Goal: Information Seeking & Learning: Learn about a topic

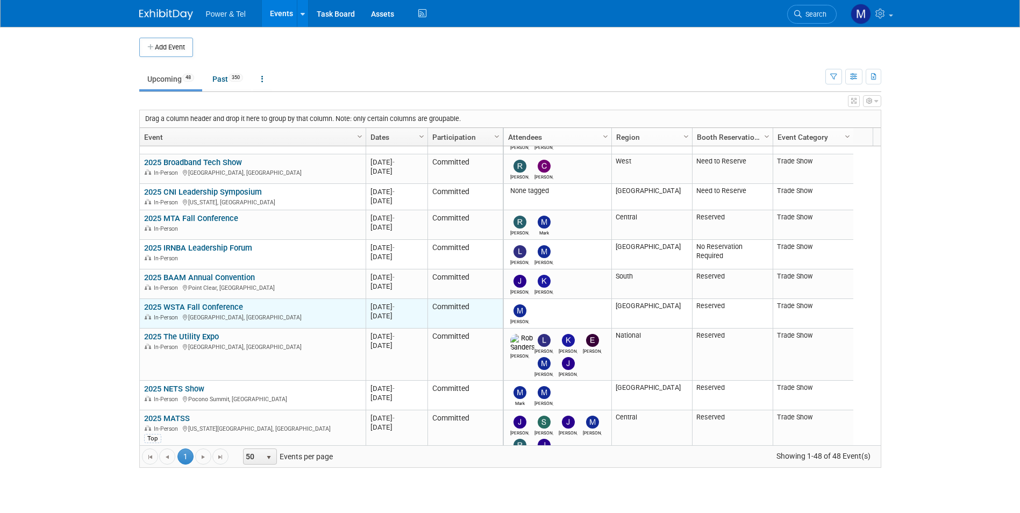
scroll to position [710, 0]
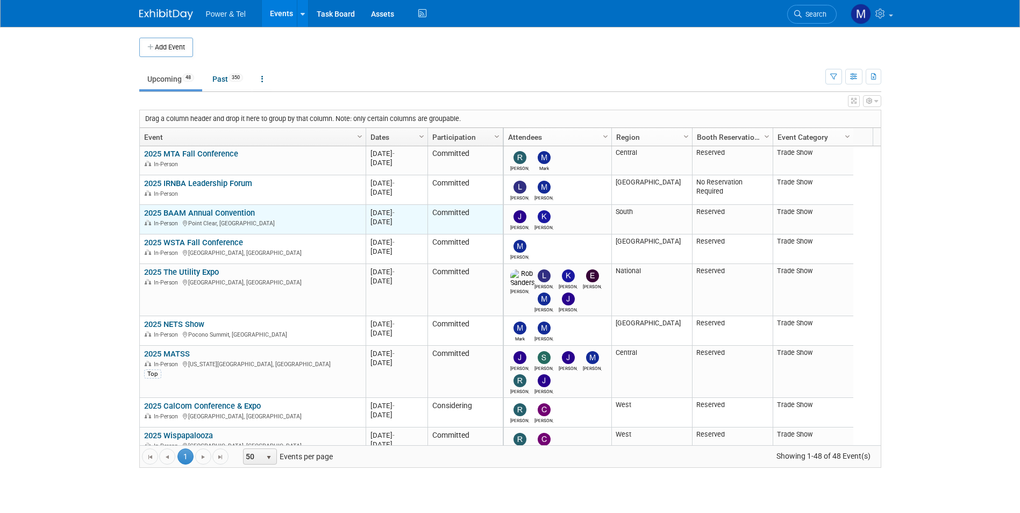
click at [222, 213] on link "2025 BAAM Annual Convention" at bounding box center [199, 213] width 111 height 10
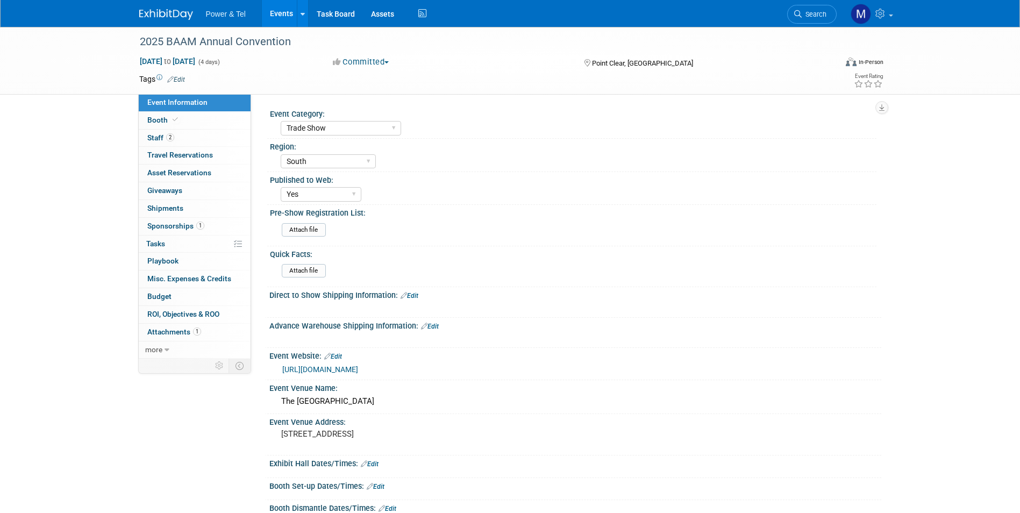
select select "Trade Show"
select select "South"
select select "Yes"
click at [220, 143] on link "2 Staff 2" at bounding box center [195, 138] width 112 height 17
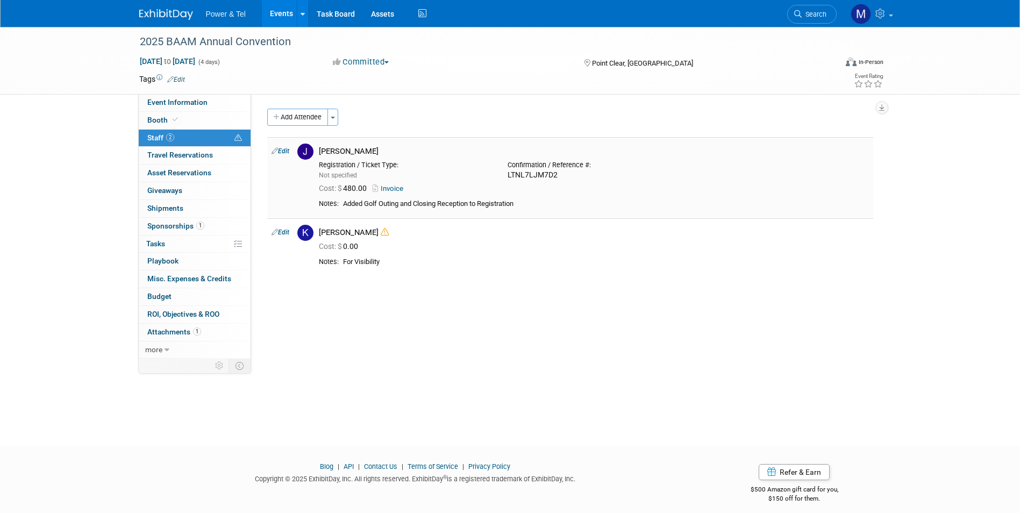
click at [394, 195] on div "Cost: $ 480.00 Invoice" at bounding box center [594, 188] width 566 height 16
click at [395, 190] on link "Invoice" at bounding box center [390, 188] width 35 height 8
click at [188, 225] on span "Sponsorships 1" at bounding box center [175, 226] width 57 height 9
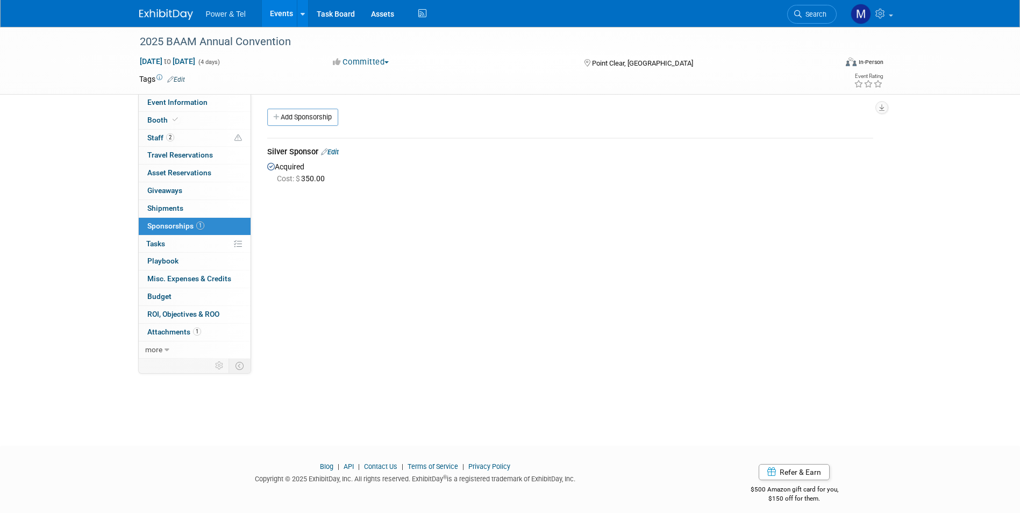
click at [186, 17] on img at bounding box center [166, 14] width 54 height 11
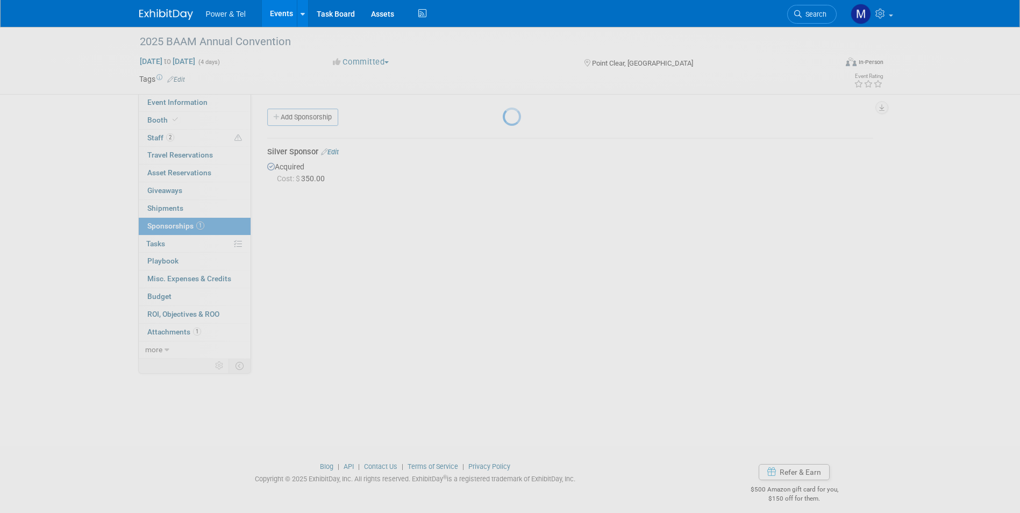
scroll to position [1, 0]
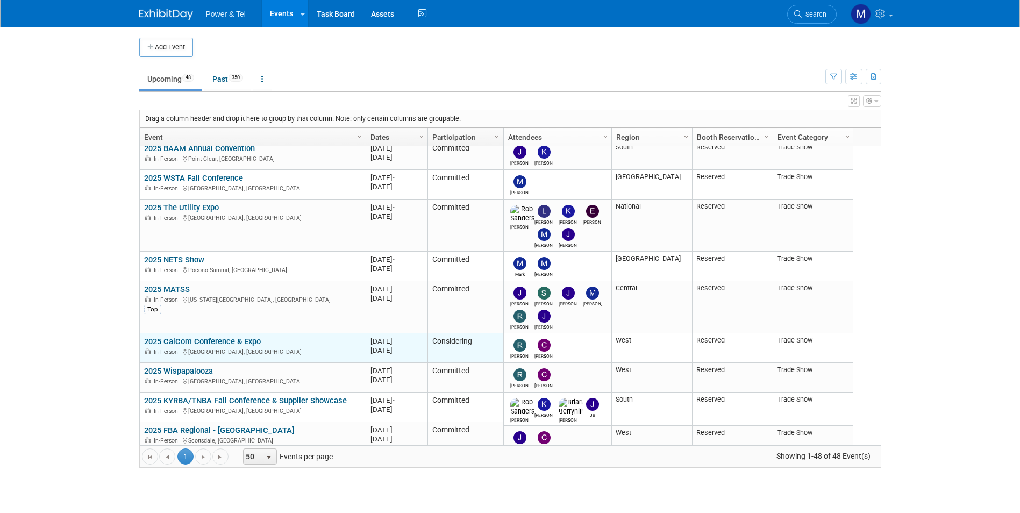
scroll to position [903, 0]
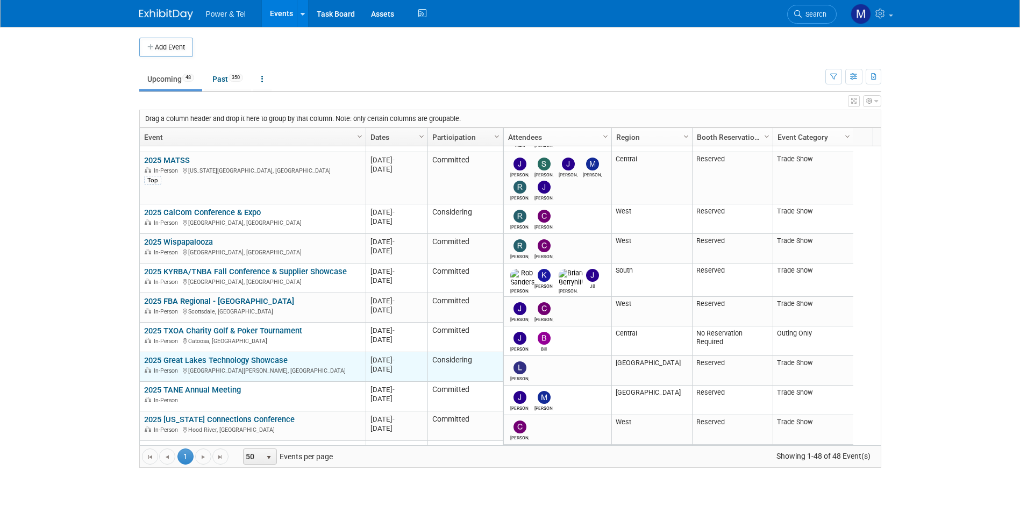
click at [177, 360] on link "2025 Great Lakes Technology Showcase" at bounding box center [216, 360] width 144 height 10
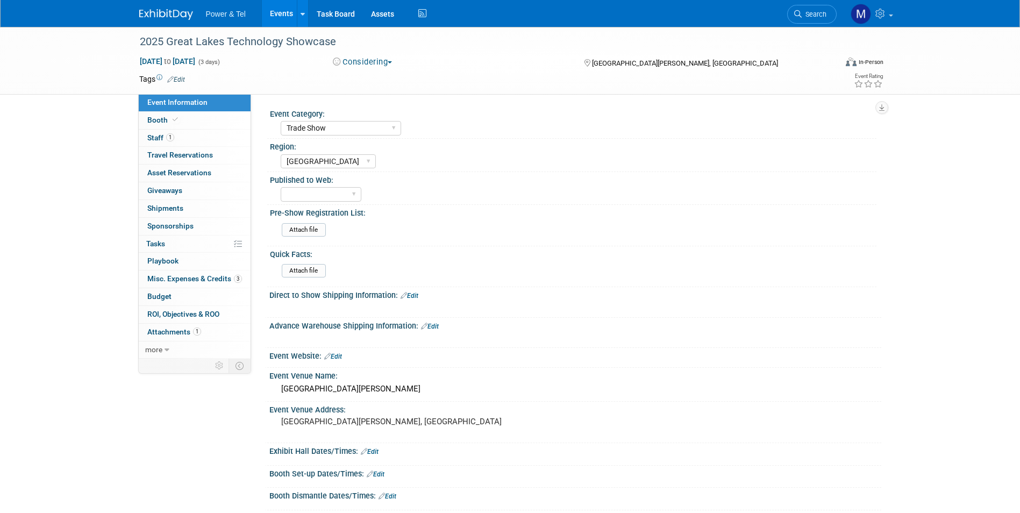
select select "Trade Show"
select select "[GEOGRAPHIC_DATA]"
click at [211, 277] on span "Misc. Expenses & Credits 3" at bounding box center [194, 278] width 95 height 9
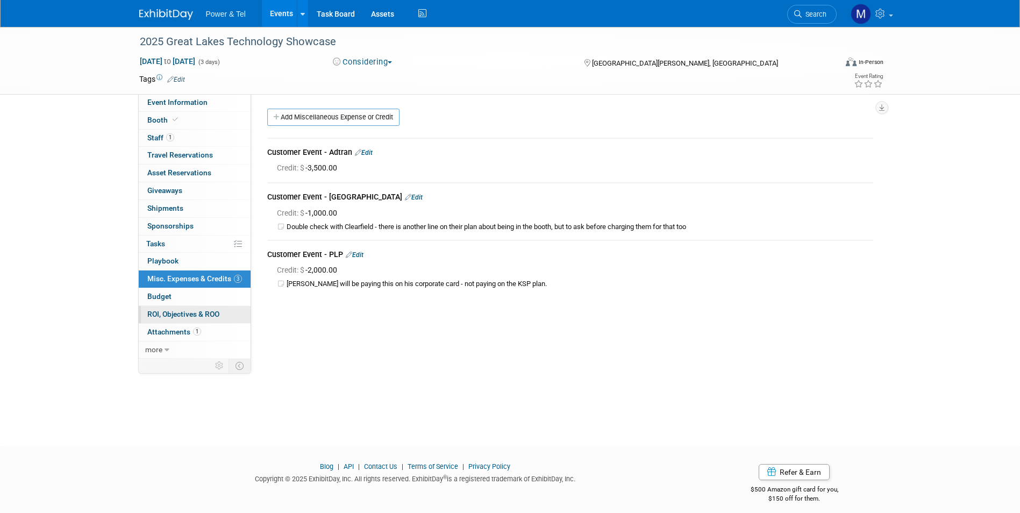
click at [198, 324] on link "1 Attachments 1" at bounding box center [195, 332] width 112 height 17
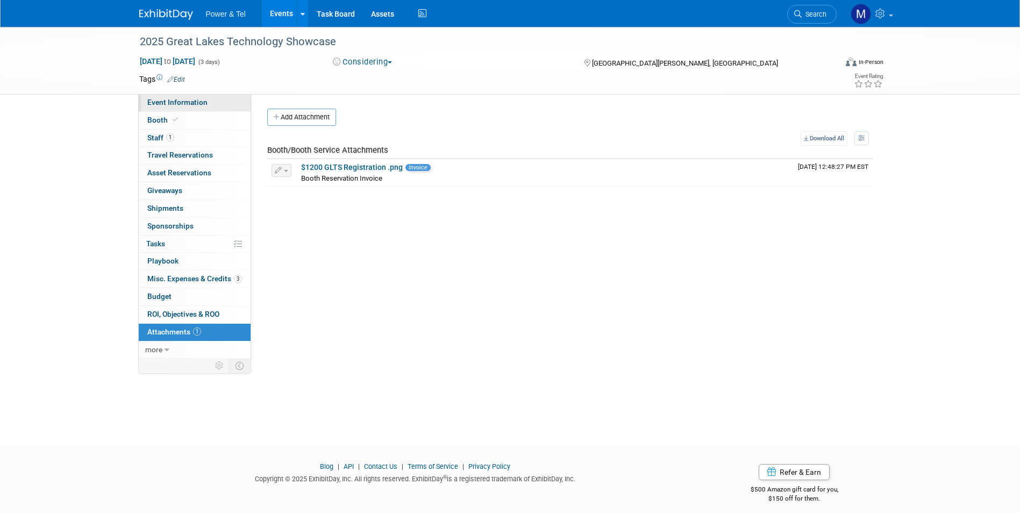
click at [205, 105] on span "Event Information" at bounding box center [177, 102] width 60 height 9
select select "Trade Show"
select select "[GEOGRAPHIC_DATA]"
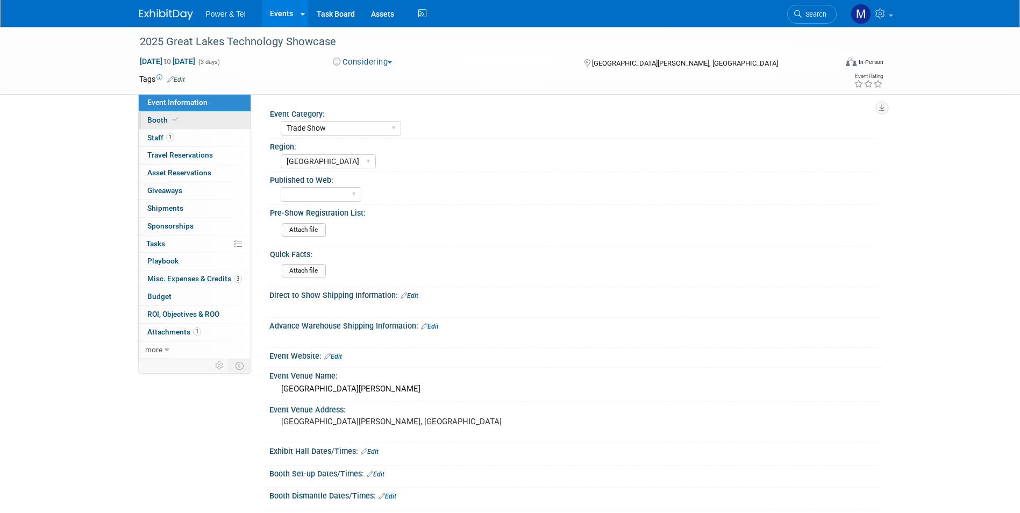
click at [205, 124] on link "Booth" at bounding box center [195, 120] width 112 height 17
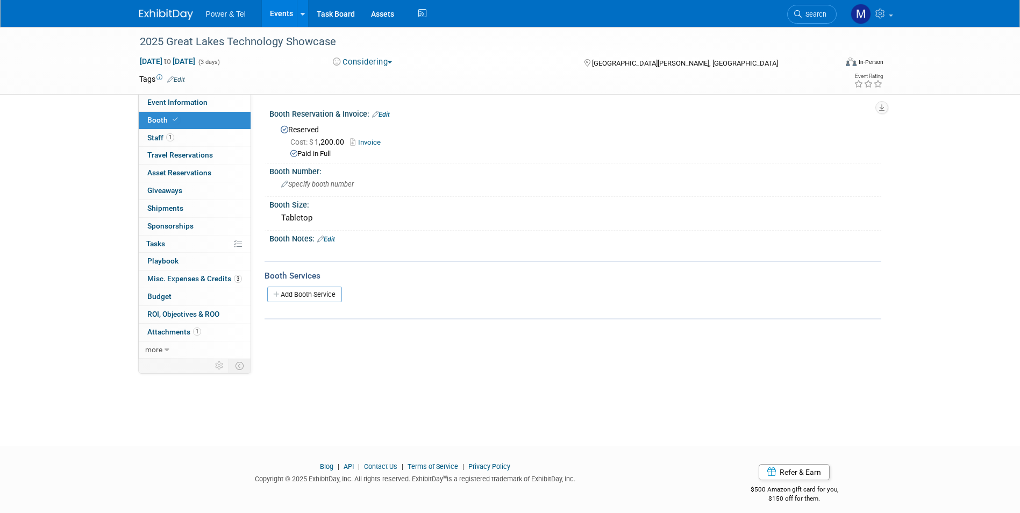
click at [371, 139] on link "Invoice" at bounding box center [368, 142] width 36 height 8
click at [285, 18] on link "Events" at bounding box center [281, 13] width 39 height 27
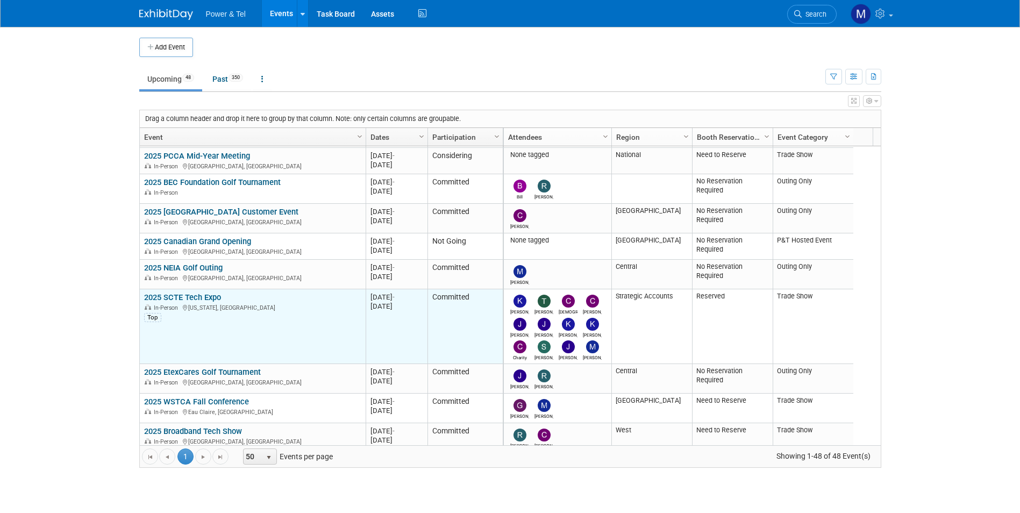
click at [216, 302] on link "2025 SCTE Tech Expo" at bounding box center [182, 298] width 77 height 10
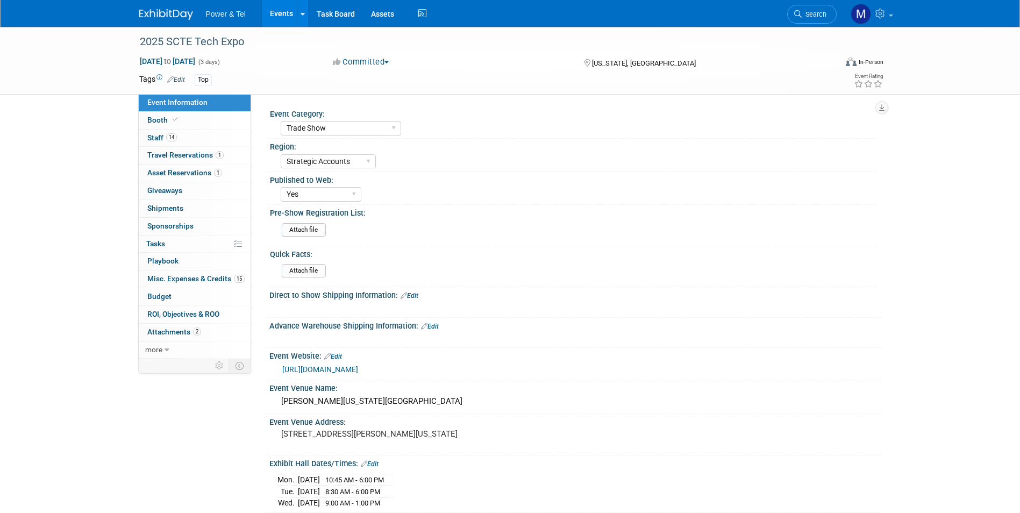
select select "Trade Show"
select select "Strategic Accounts"
select select "Yes"
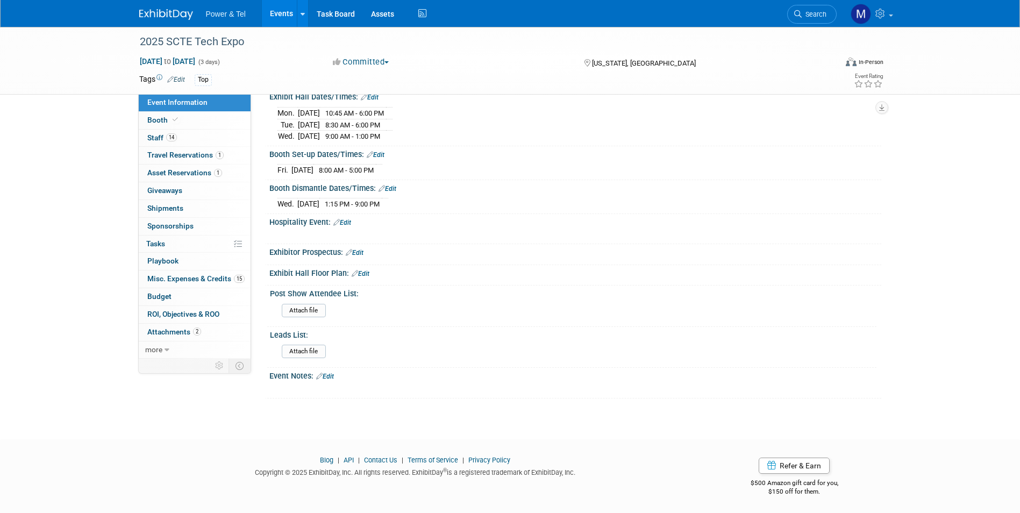
scroll to position [98, 0]
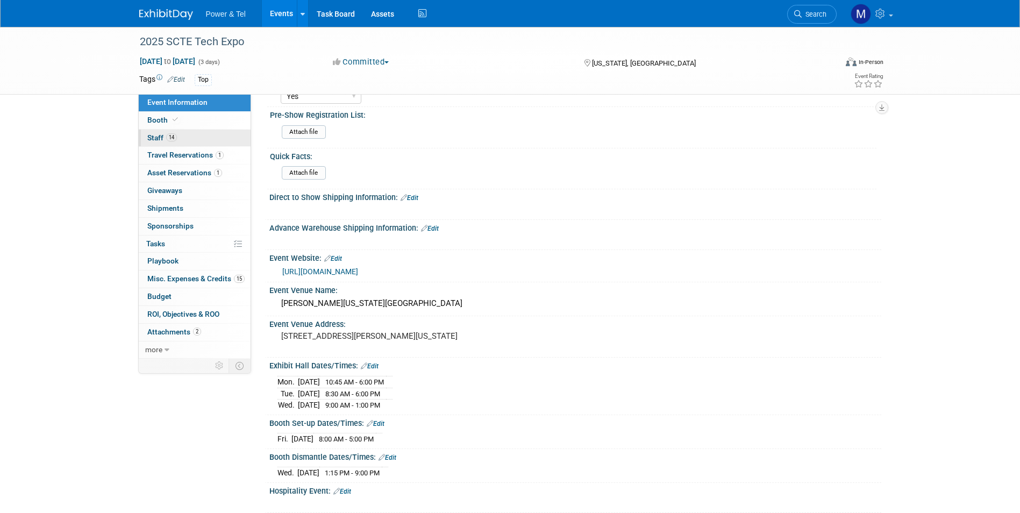
click at [212, 136] on link "14 Staff 14" at bounding box center [195, 138] width 112 height 17
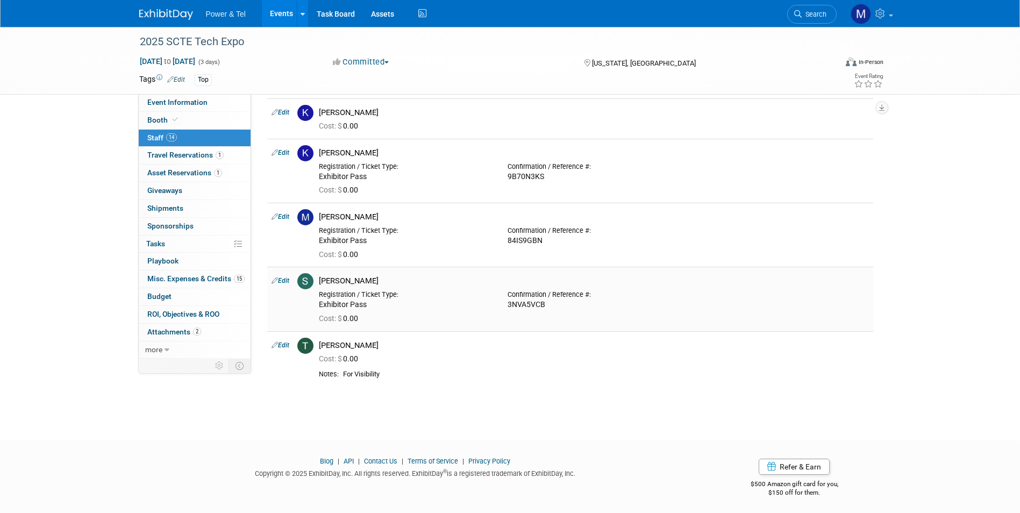
scroll to position [564, 0]
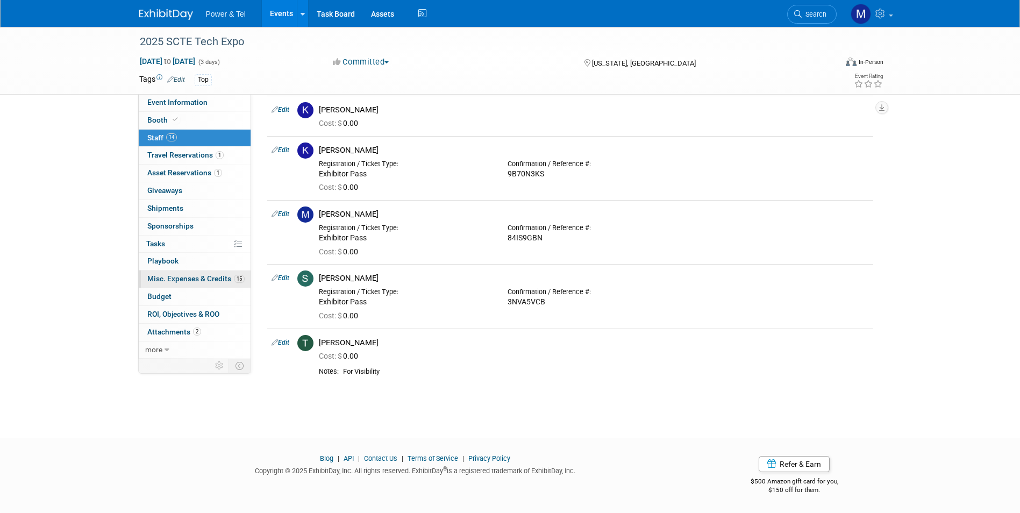
click at [217, 281] on span "Misc. Expenses & Credits 15" at bounding box center [195, 278] width 97 height 9
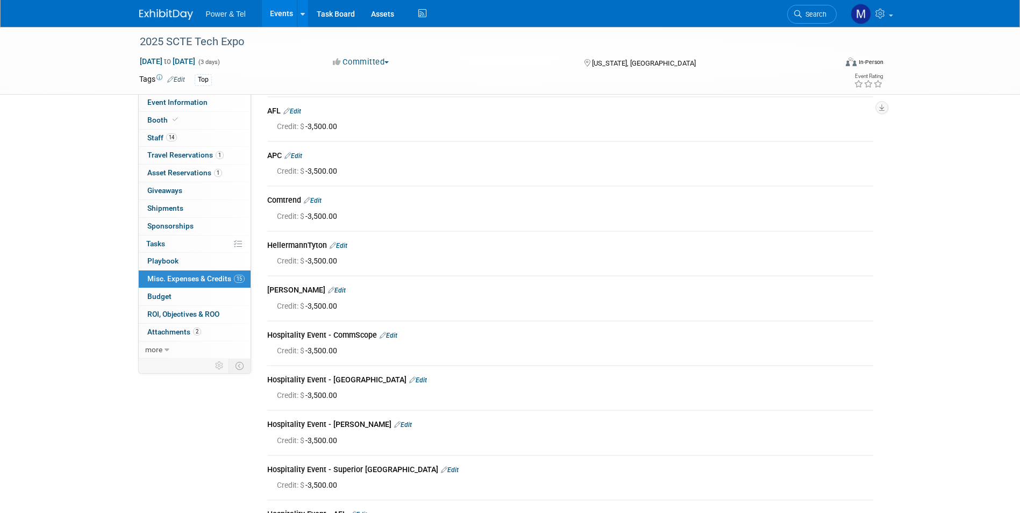
scroll to position [0, 0]
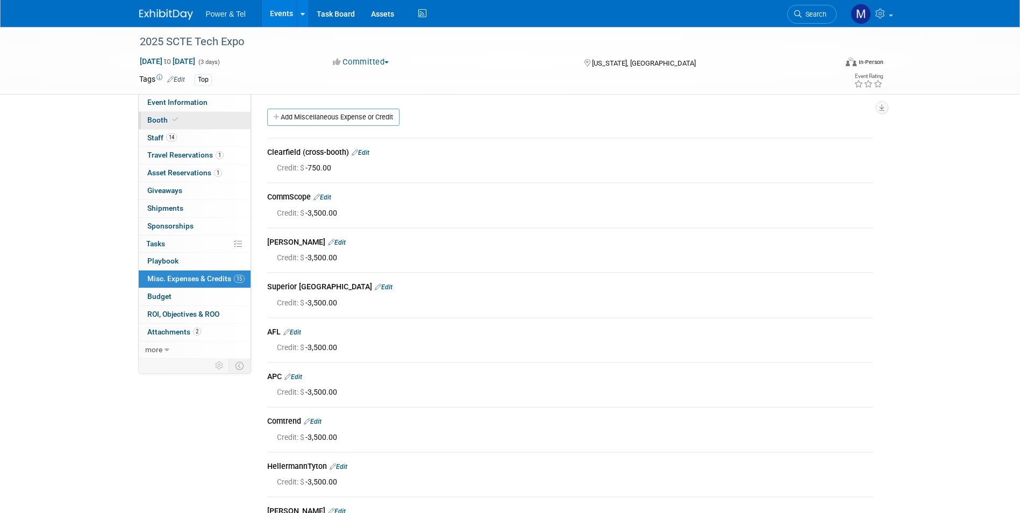
click at [209, 124] on link "Booth" at bounding box center [195, 120] width 112 height 17
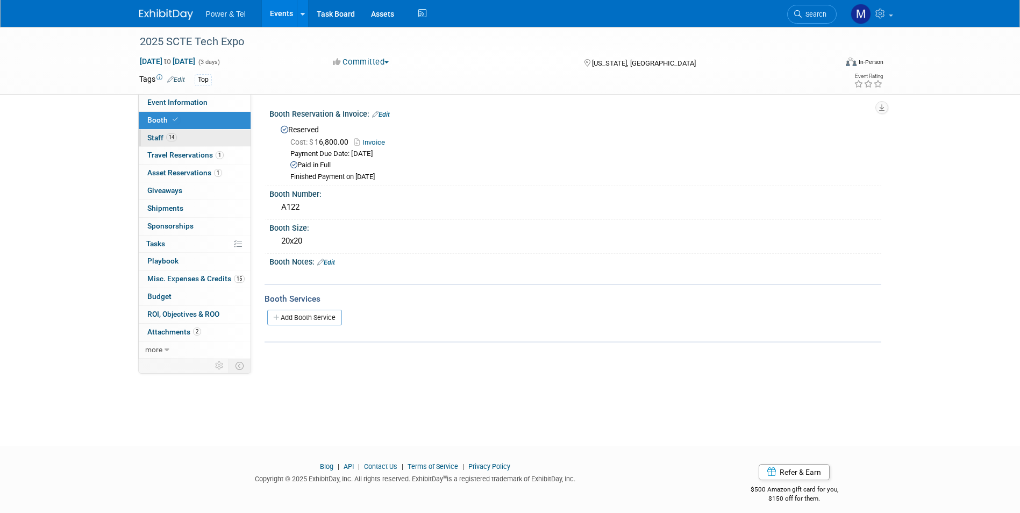
click at [153, 130] on link "14 Staff 14" at bounding box center [195, 138] width 112 height 17
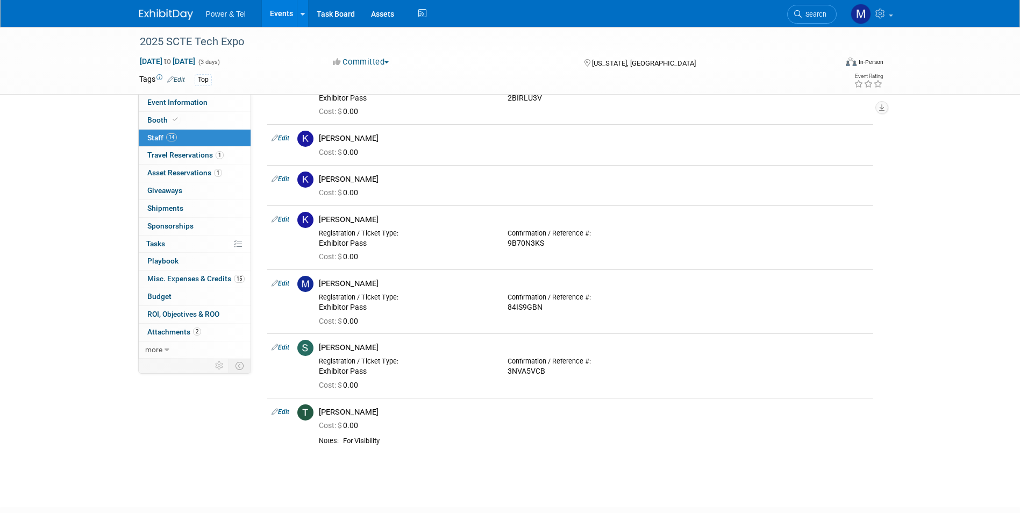
scroll to position [349, 0]
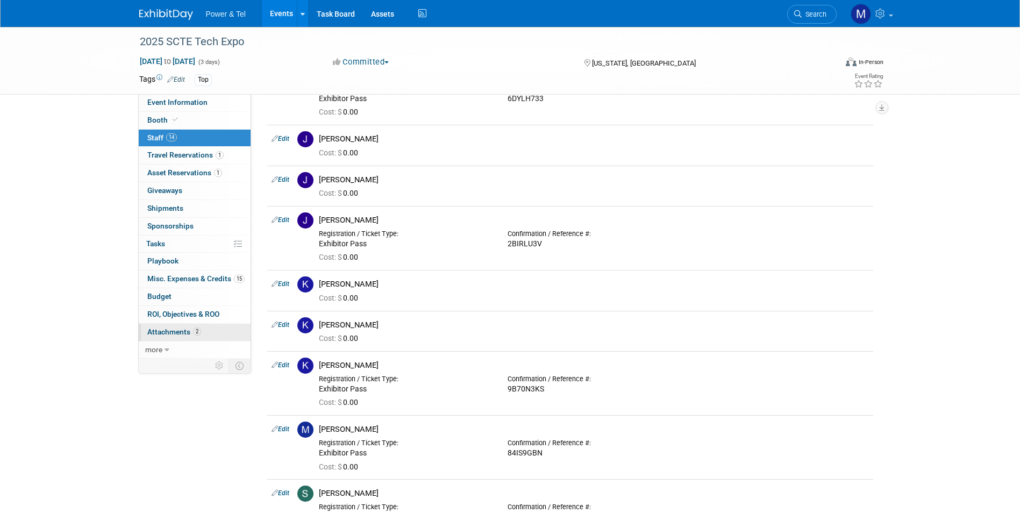
click at [194, 326] on link "2 Attachments 2" at bounding box center [195, 332] width 112 height 17
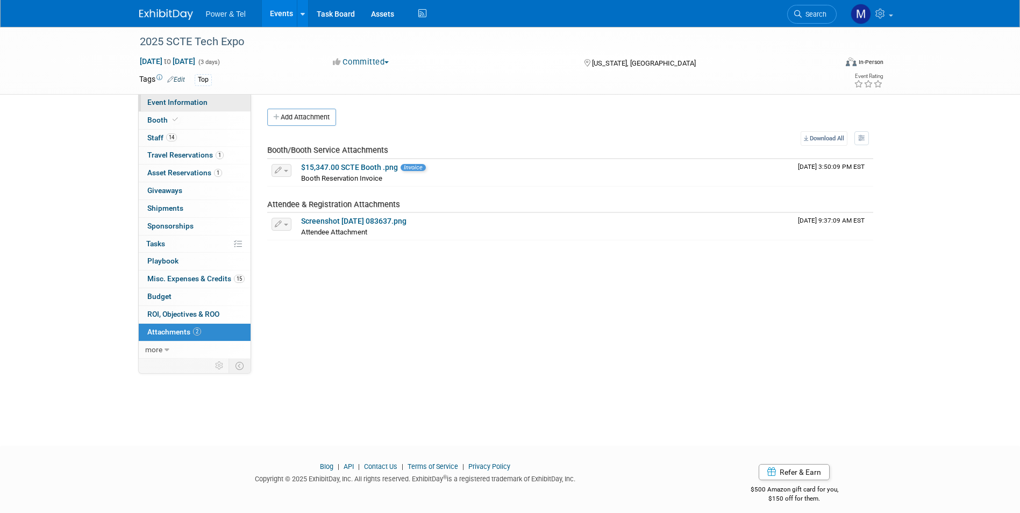
click at [181, 108] on link "Event Information" at bounding box center [195, 102] width 112 height 17
select select "Trade Show"
select select "Strategic Accounts"
select select "Yes"
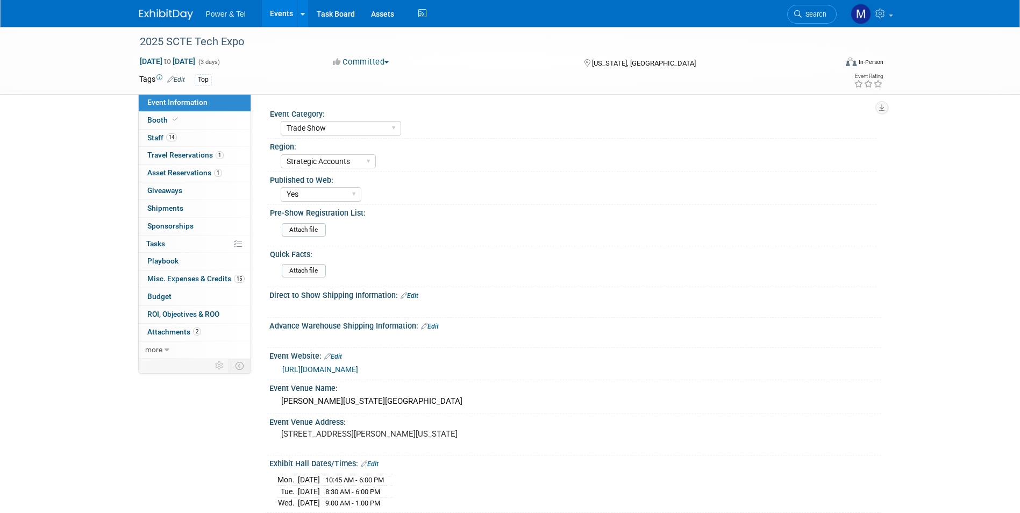
click at [820, 14] on span "Search" at bounding box center [814, 14] width 25 height 8
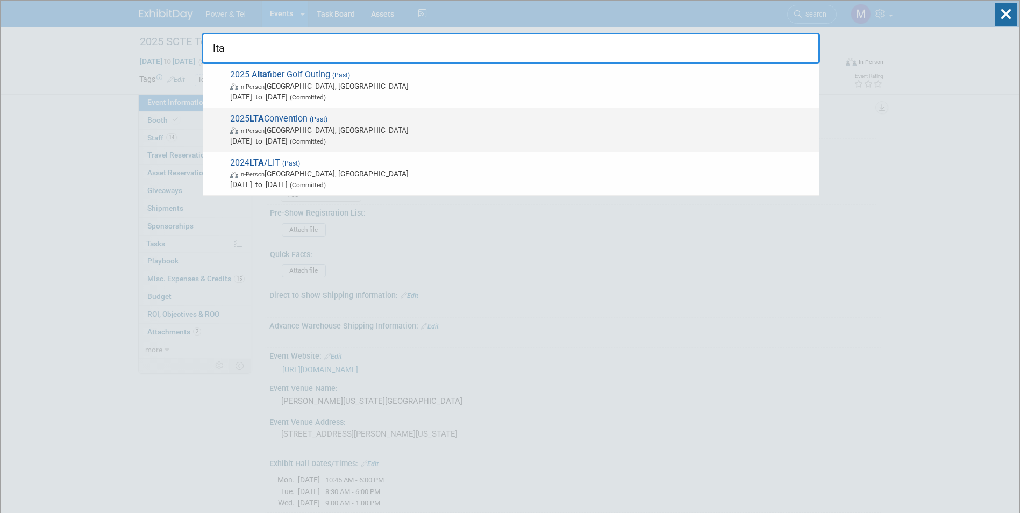
type input "lta"
click at [510, 132] on span "In-Person New Orleans, LA" at bounding box center [521, 130] width 583 height 11
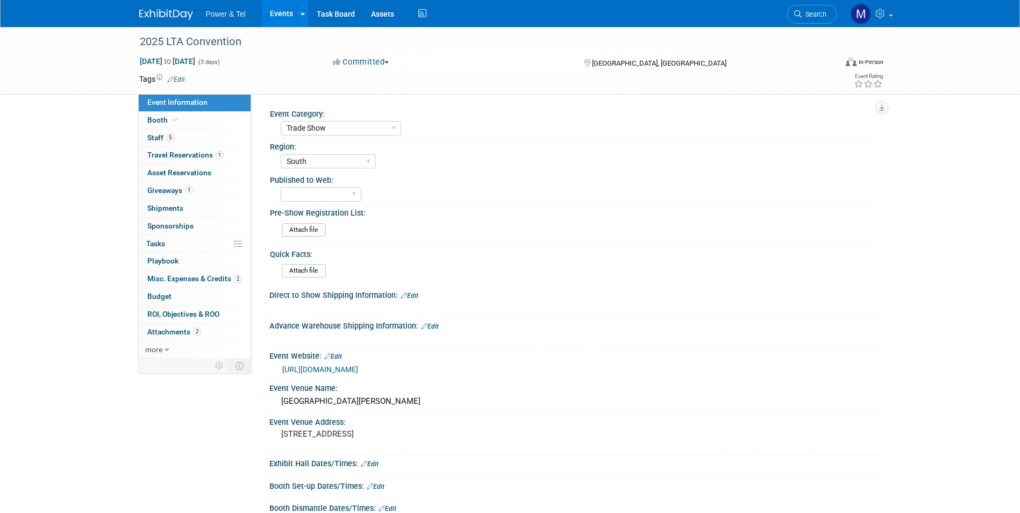
select select "Trade Show"
select select "South"
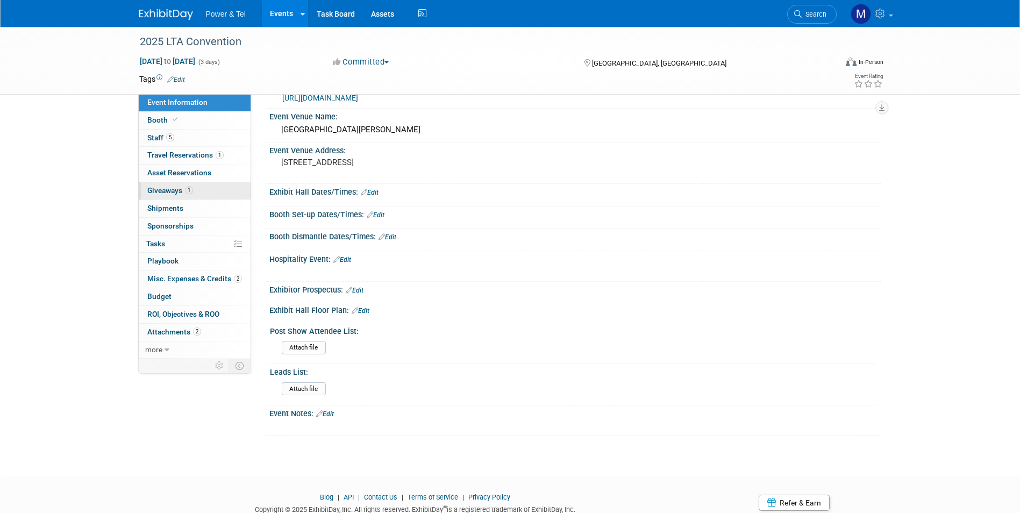
scroll to position [310, 0]
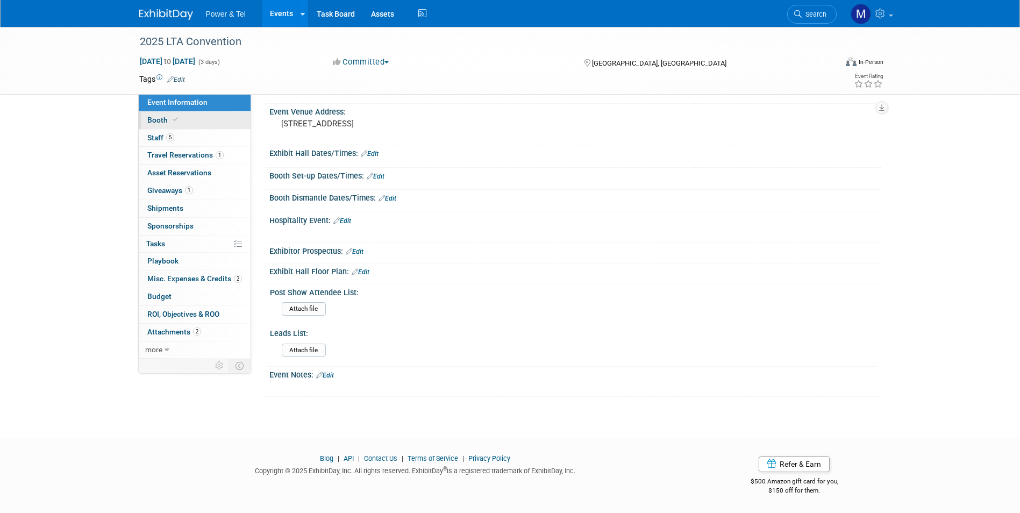
click at [224, 119] on link "Booth" at bounding box center [195, 120] width 112 height 17
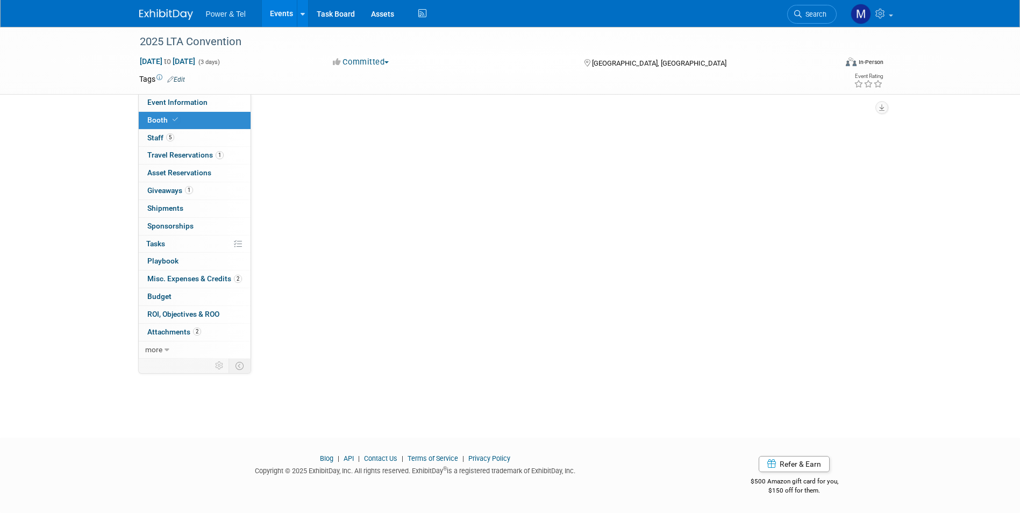
scroll to position [0, 0]
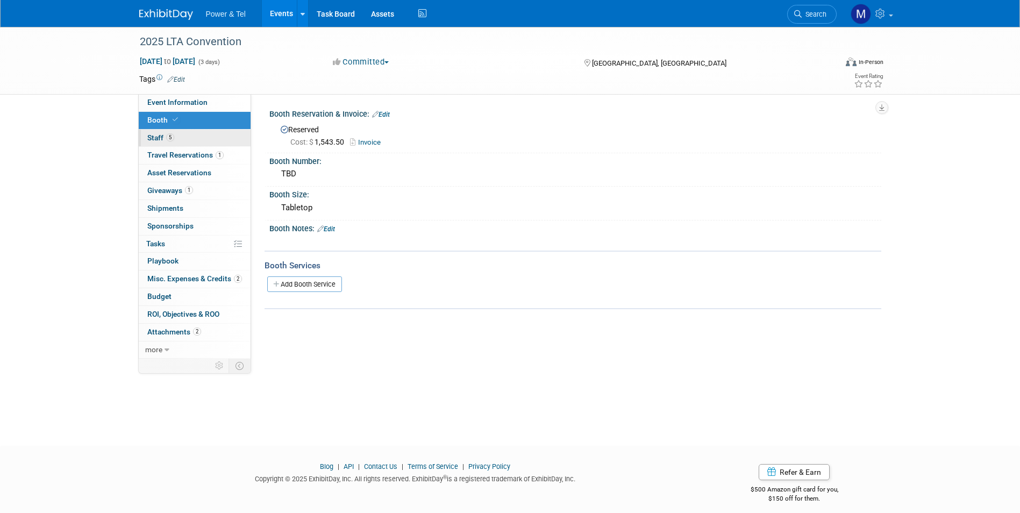
click at [224, 136] on link "5 Staff 5" at bounding box center [195, 138] width 112 height 17
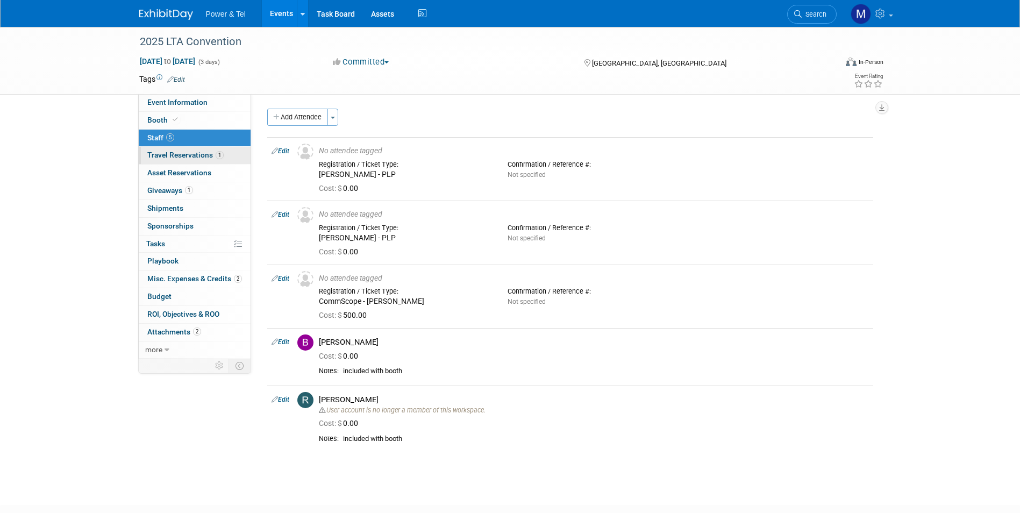
click at [187, 151] on span "Travel Reservations 1" at bounding box center [185, 155] width 76 height 9
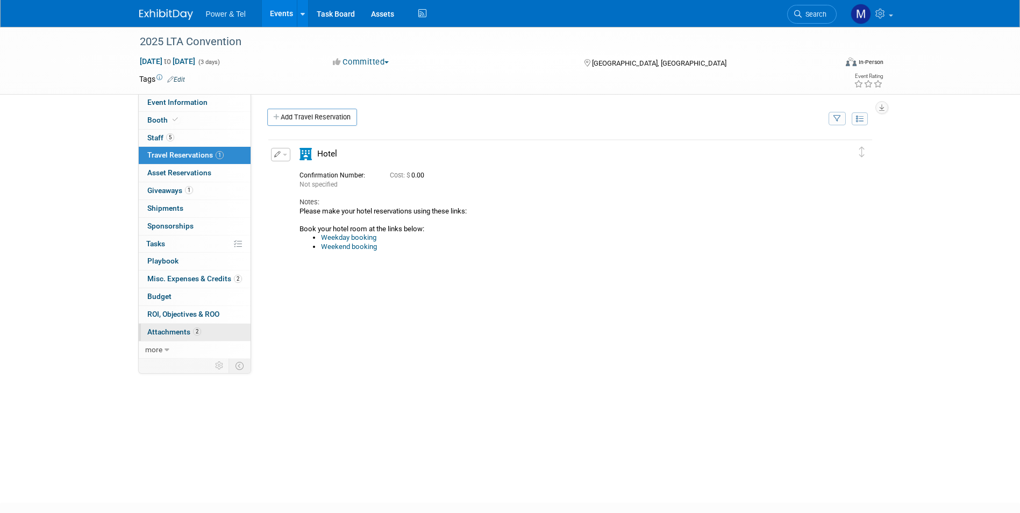
click at [204, 332] on link "2 Attachments 2" at bounding box center [195, 332] width 112 height 17
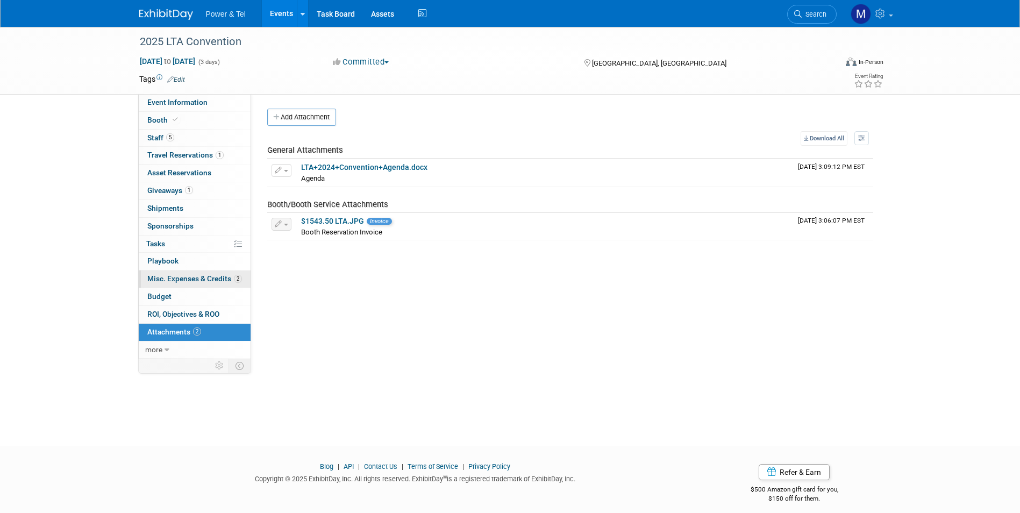
click at [208, 276] on span "Misc. Expenses & Credits 2" at bounding box center [194, 278] width 95 height 9
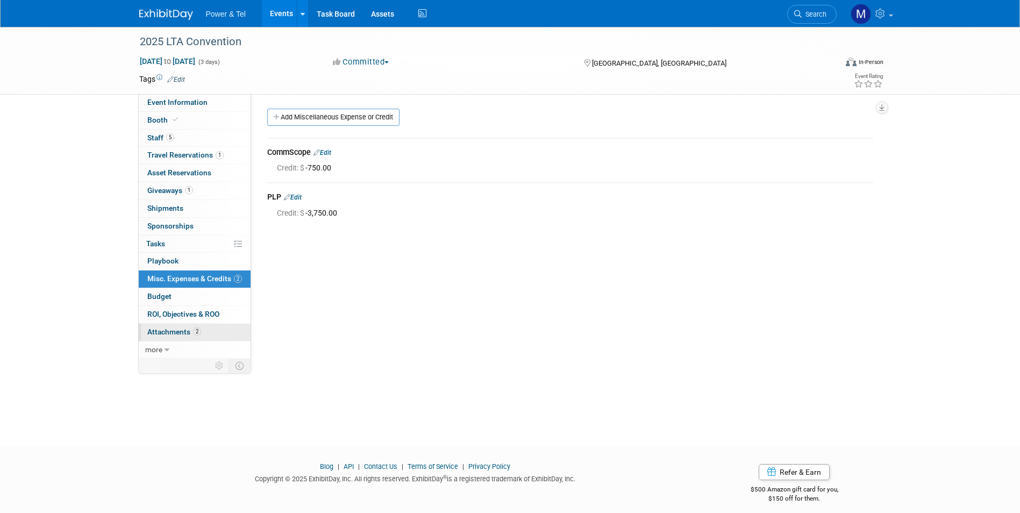
click at [217, 330] on link "2 Attachments 2" at bounding box center [195, 332] width 112 height 17
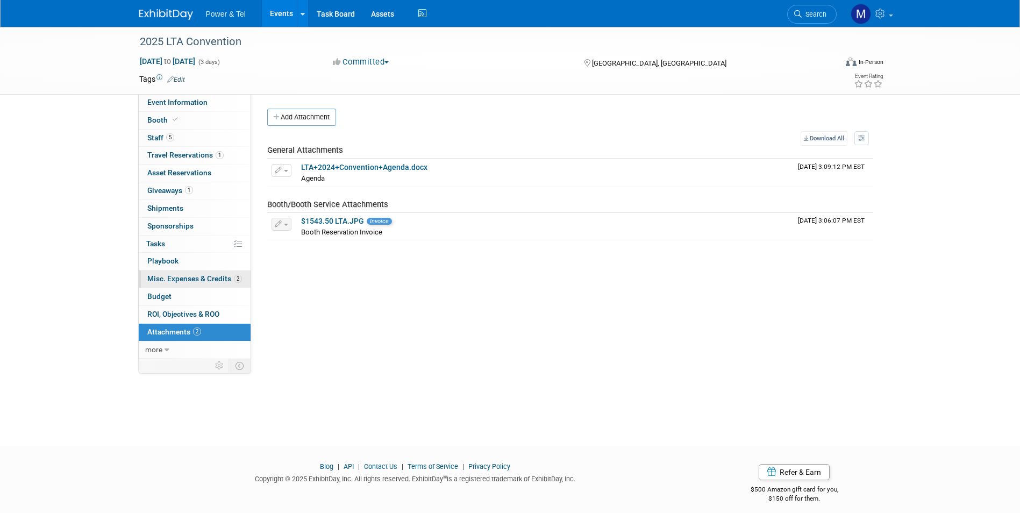
click at [218, 271] on link "2 Misc. Expenses & Credits 2" at bounding box center [195, 278] width 112 height 17
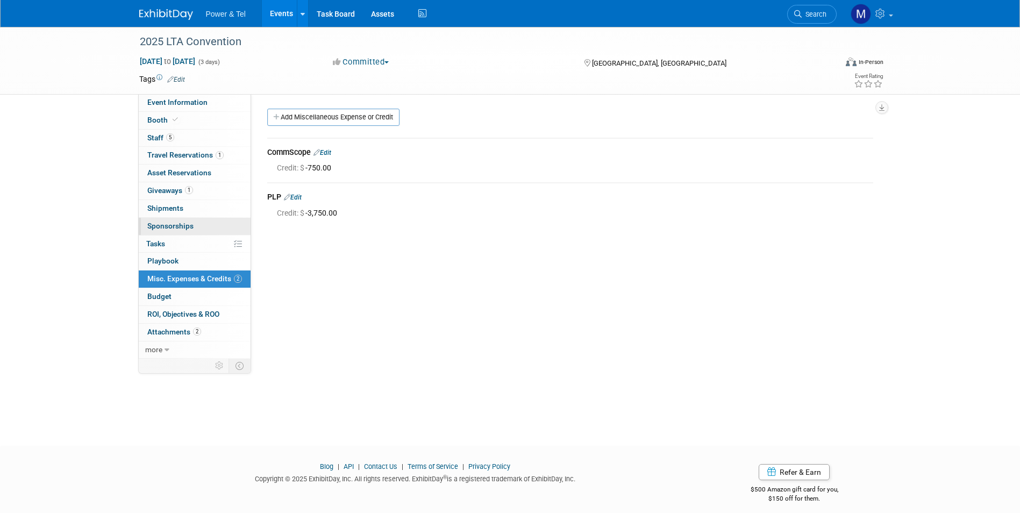
click at [219, 233] on link "0 Sponsorships 0" at bounding box center [195, 226] width 112 height 17
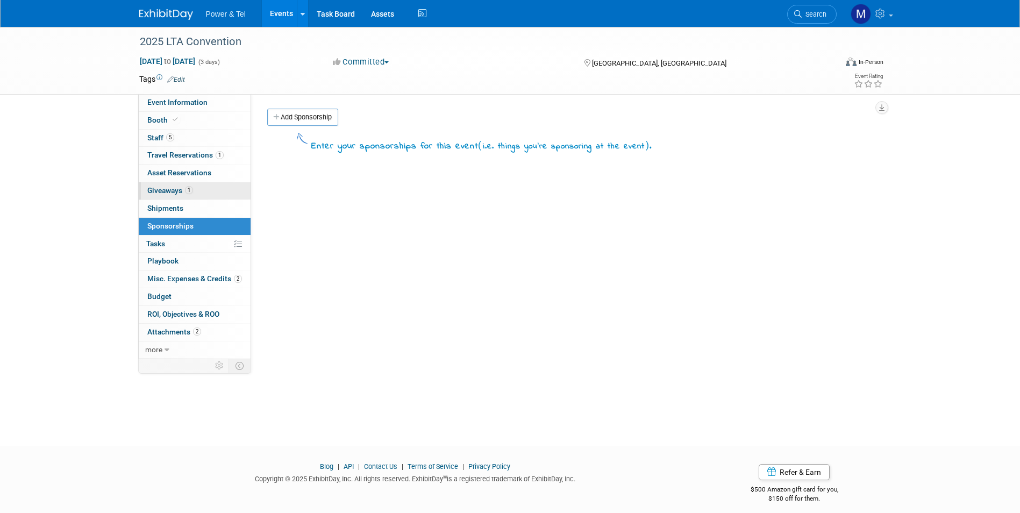
click at [217, 187] on link "1 Giveaways 1" at bounding box center [195, 190] width 112 height 17
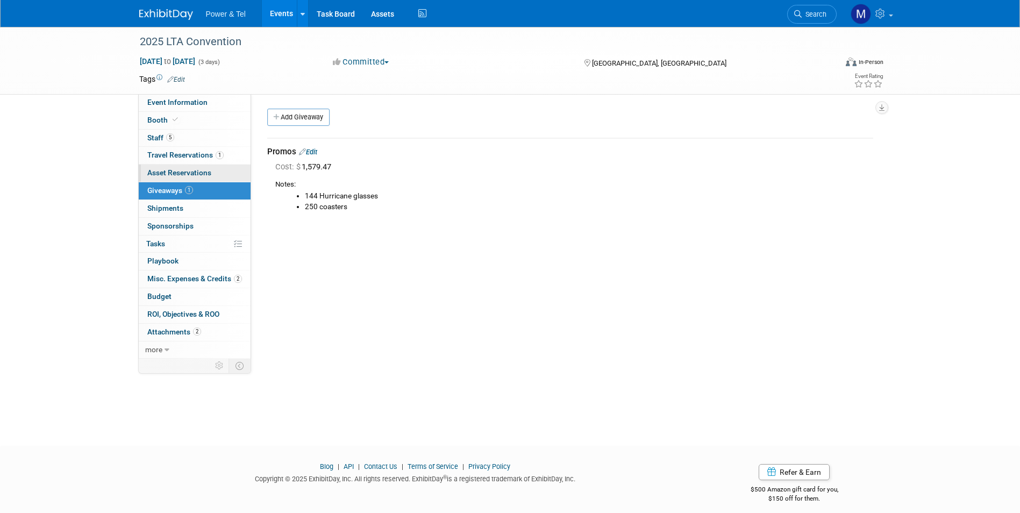
click at [204, 172] on span "Asset Reservations 0" at bounding box center [179, 172] width 64 height 9
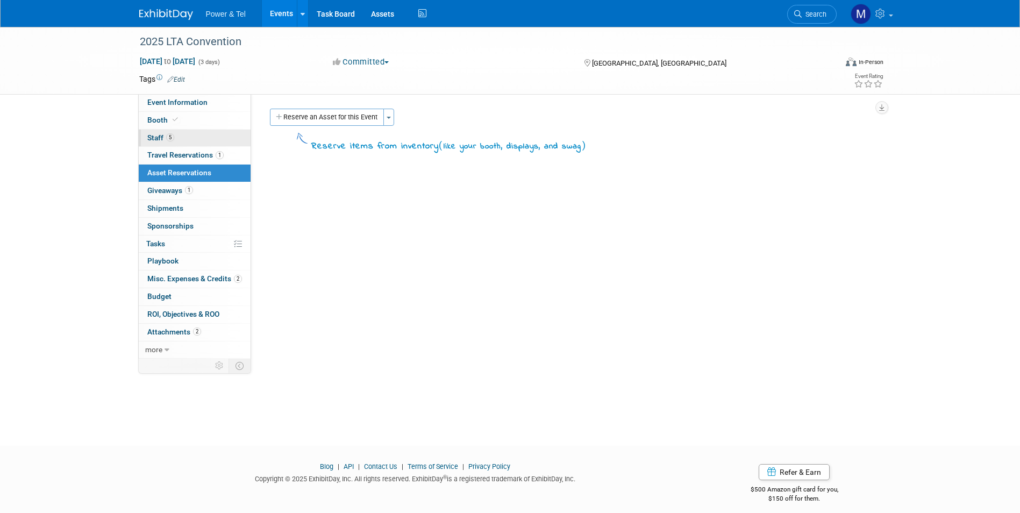
click at [204, 146] on link "5 Staff 5" at bounding box center [195, 138] width 112 height 17
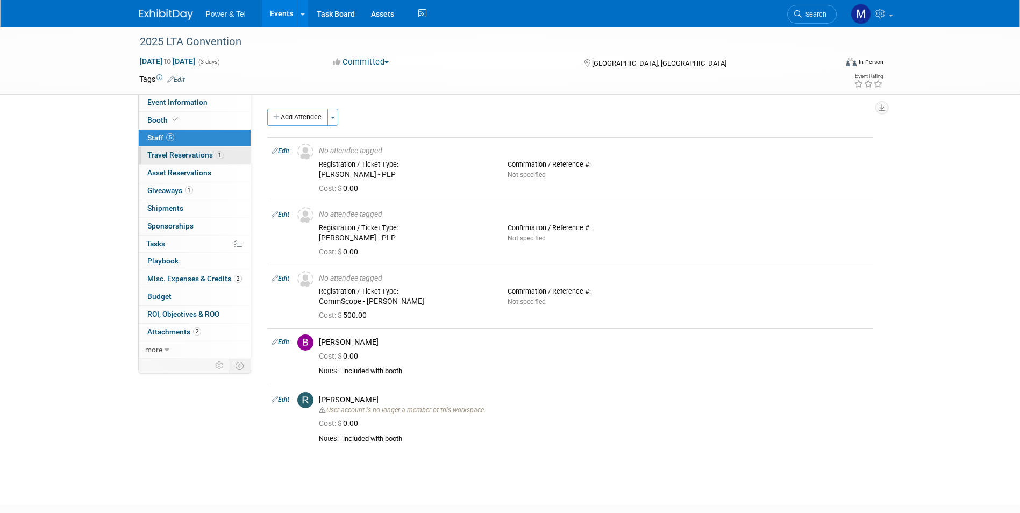
click at [204, 153] on span "Travel Reservations 1" at bounding box center [185, 155] width 76 height 9
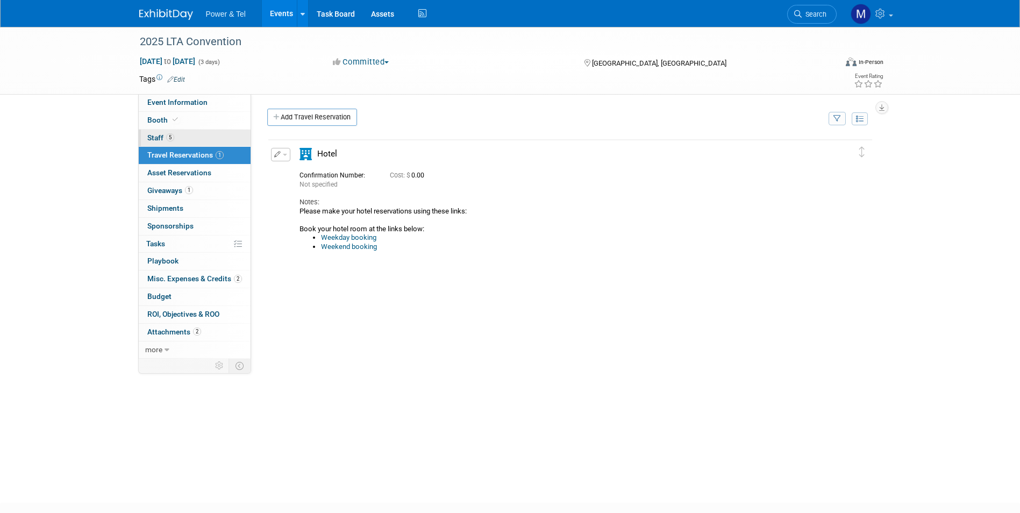
click at [205, 139] on link "5 Staff 5" at bounding box center [195, 138] width 112 height 17
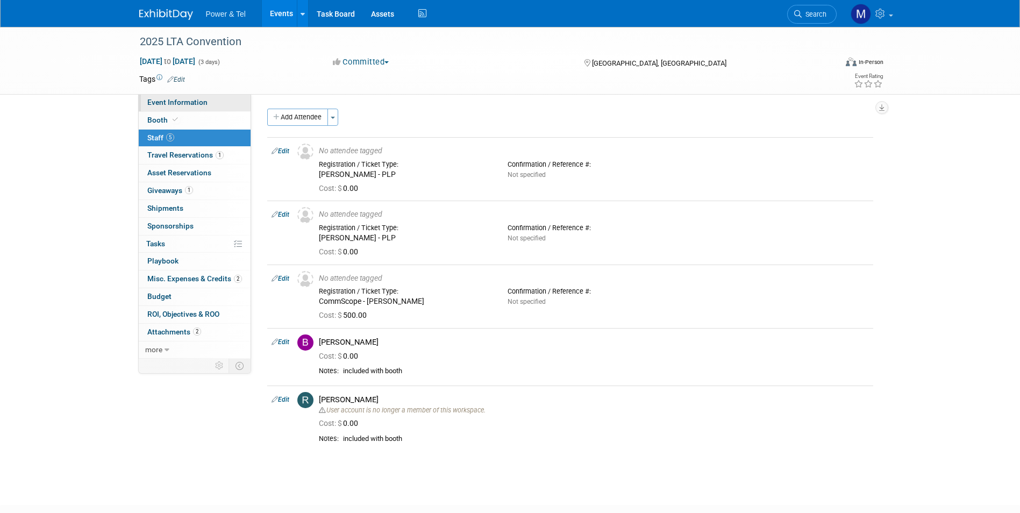
click at [200, 106] on link "Event Information" at bounding box center [195, 102] width 112 height 17
select select "Trade Show"
select select "South"
